Goal: Contribute content: Contribute content

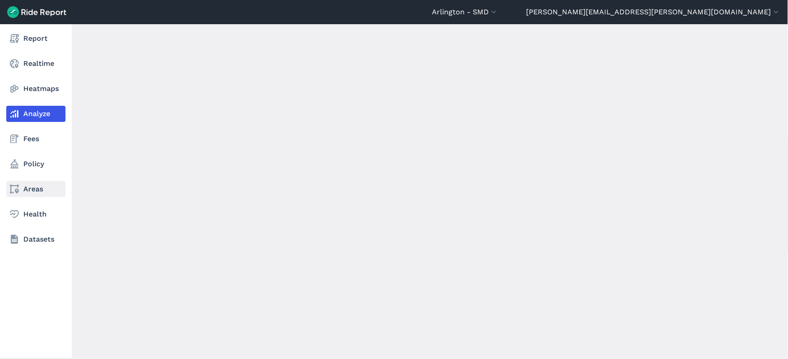
click at [29, 192] on link "Areas" at bounding box center [35, 189] width 59 height 16
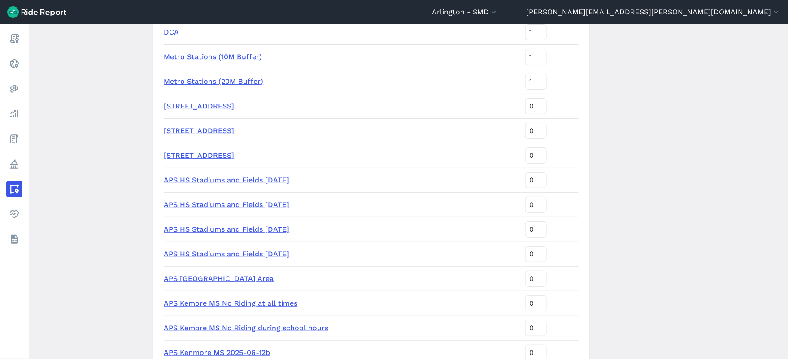
scroll to position [946, 0]
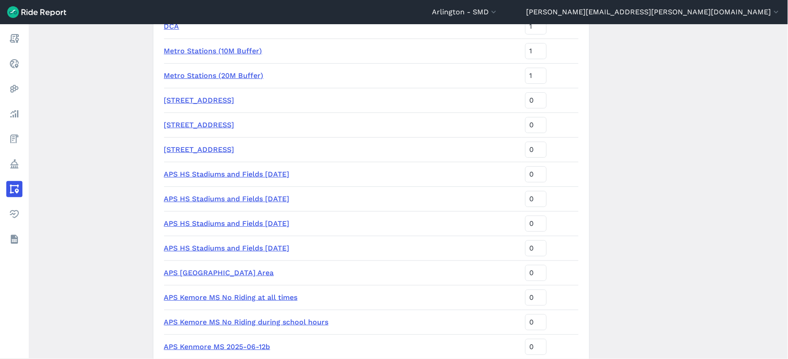
click at [254, 248] on link "APS HS Stadiums and Fields [DATE]" at bounding box center [227, 248] width 126 height 9
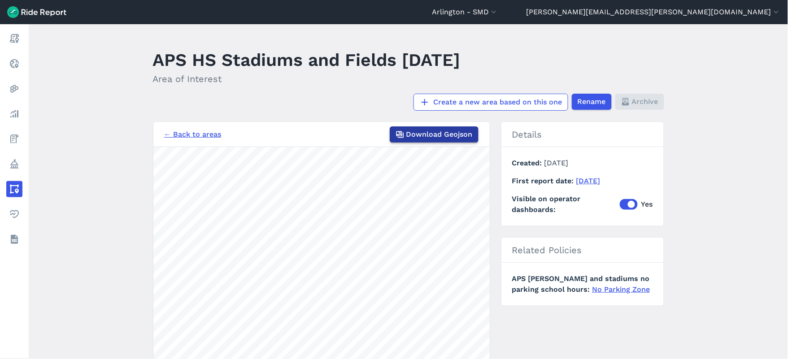
click at [454, 132] on span "Download Geojson" at bounding box center [439, 134] width 66 height 11
click at [525, 4] on header "[GEOGRAPHIC_DATA] - [GEOGRAPHIC_DATA] [GEOGRAPHIC_DATA] - All Micromobility [GE…" at bounding box center [394, 12] width 788 height 24
click at [498, 9] on button "Arlington - SMD" at bounding box center [465, 12] width 66 height 11
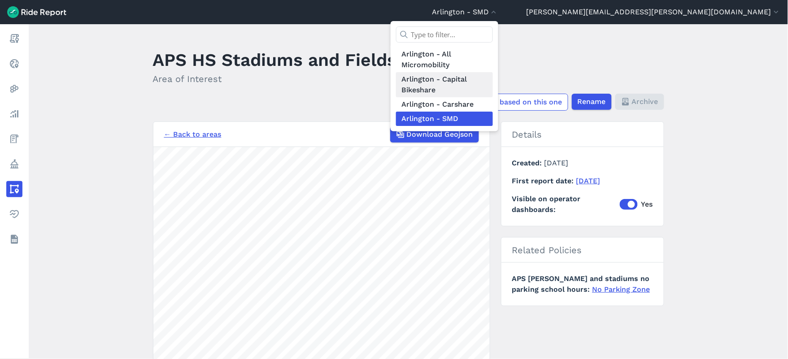
click at [493, 83] on link "Arlington - Capital Bikeshare" at bounding box center [444, 84] width 97 height 25
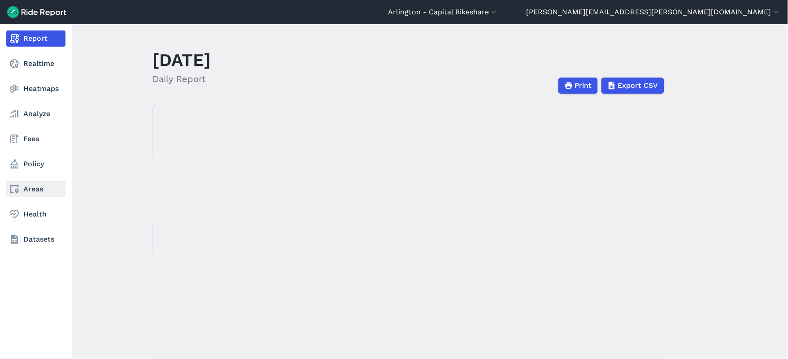
click at [29, 187] on link "Areas" at bounding box center [35, 189] width 59 height 16
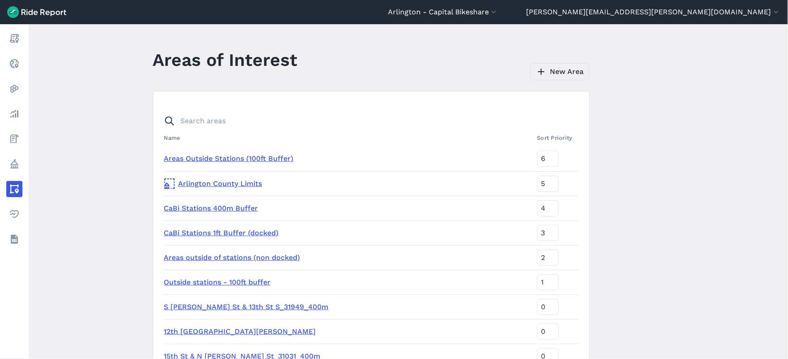
click at [560, 71] on link "New Area" at bounding box center [560, 71] width 60 height 17
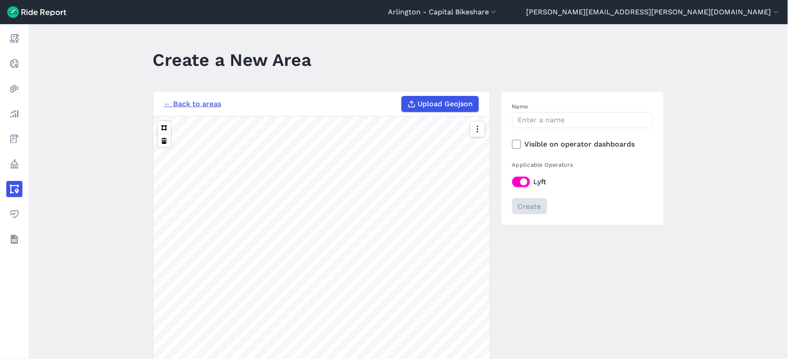
click at [442, 116] on h3 "← Back to areas Upload Geojson" at bounding box center [321, 103] width 336 height 25
click at [441, 107] on span "Upload Geojson" at bounding box center [445, 104] width 55 height 11
click at [402, 96] on input "Upload Geojson" at bounding box center [401, 96] width 0 height 0
type input "C:\fakepath\arlington-smd-aps_hs_stadiums_and_fields_[DATE]_export.geojson"
click at [539, 120] on input "Name" at bounding box center [582, 120] width 141 height 16
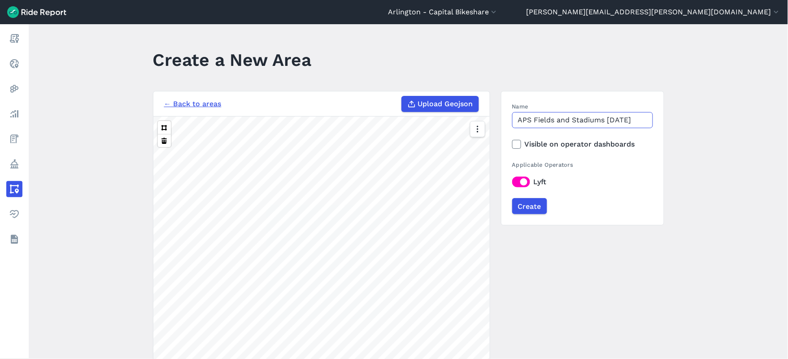
type input "APS Fields and Stadiums [DATE]"
click at [514, 146] on use at bounding box center [516, 144] width 6 height 4
click at [512, 145] on input "Visible on operator dashboards" at bounding box center [512, 142] width 0 height 6
click at [528, 203] on input "Create" at bounding box center [528, 206] width 35 height 16
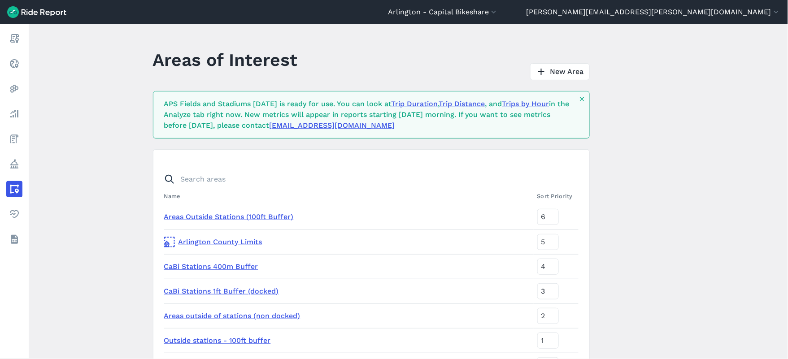
scroll to position [265, 0]
